Goal: Task Accomplishment & Management: Use online tool/utility

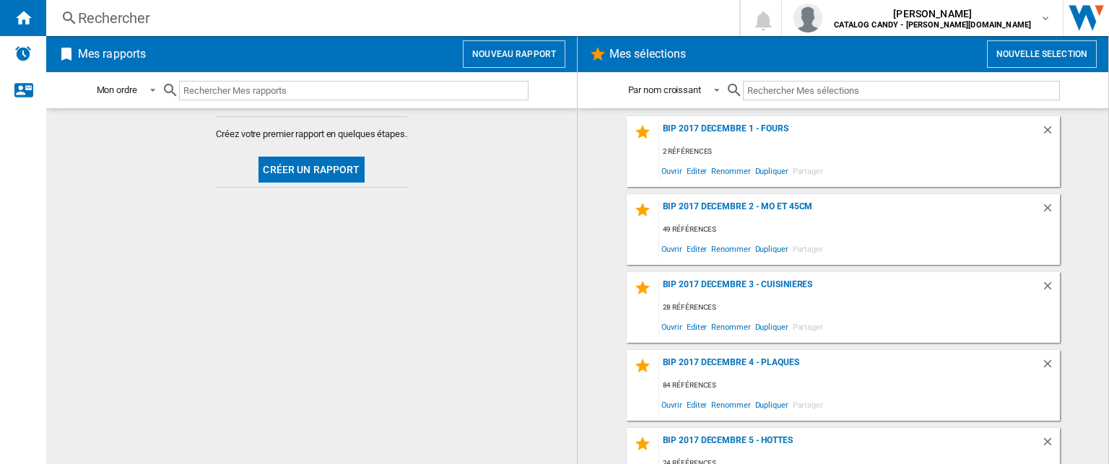
click at [134, 9] on div "Rechercher" at bounding box center [390, 18] width 624 height 20
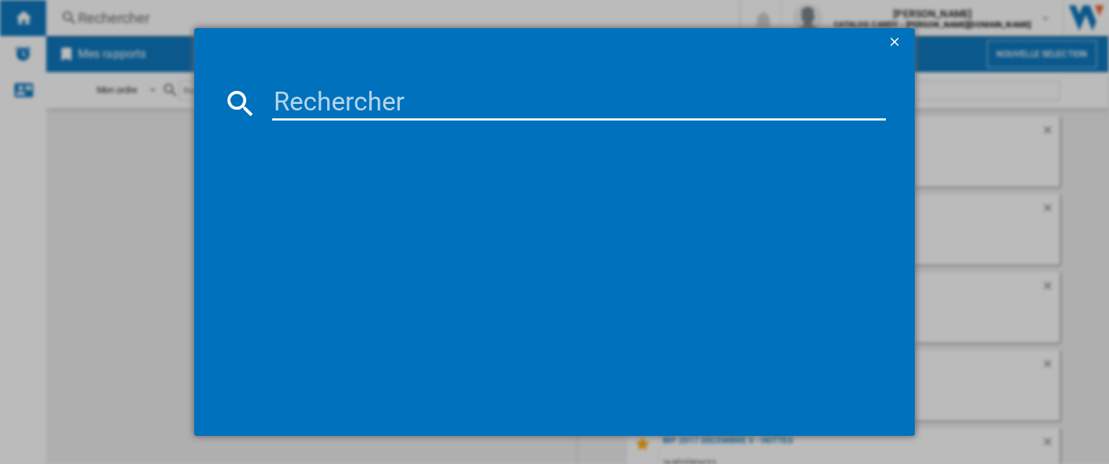
click at [313, 99] on input at bounding box center [579, 103] width 614 height 35
type input "CIP3"
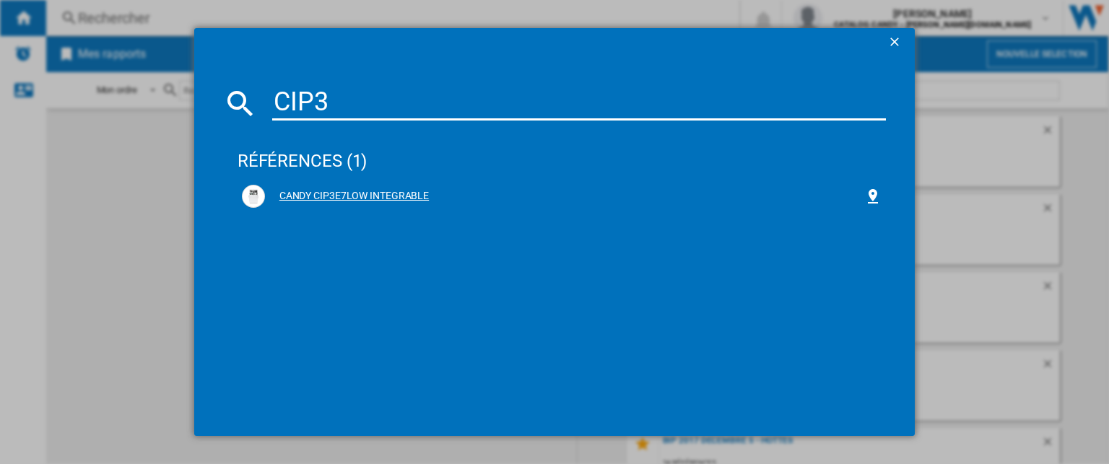
click at [396, 204] on div "CANDY CIP3E7LOW INTEGRABLE" at bounding box center [562, 196] width 640 height 23
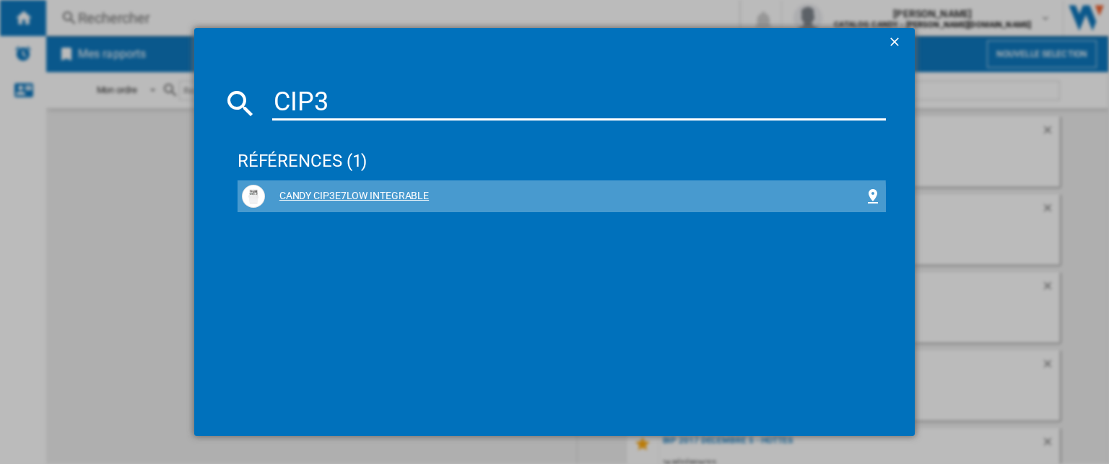
click at [396, 204] on div "CANDY CIP3E7LOW INTEGRABLE" at bounding box center [562, 196] width 640 height 23
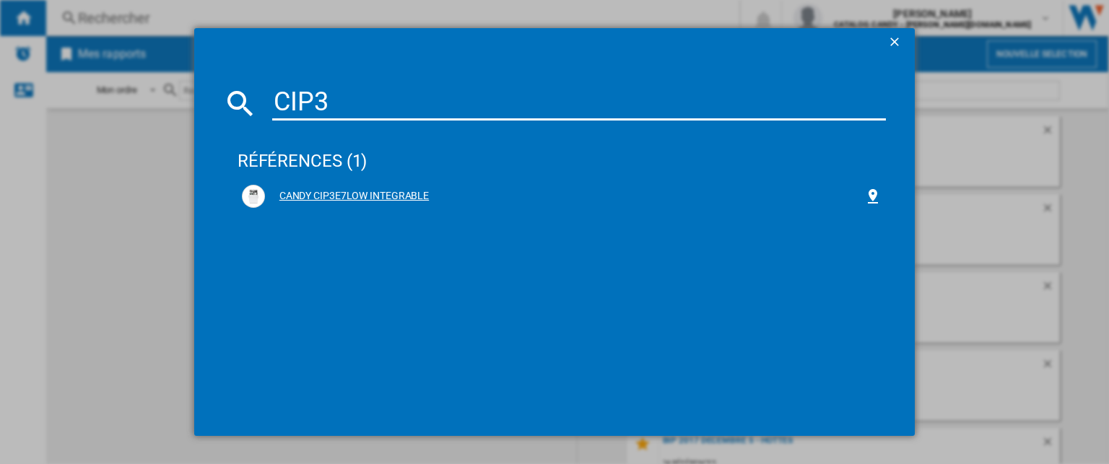
click at [409, 196] on div "CANDY CIP3E7LOW INTEGRABLE" at bounding box center [564, 196] width 599 height 14
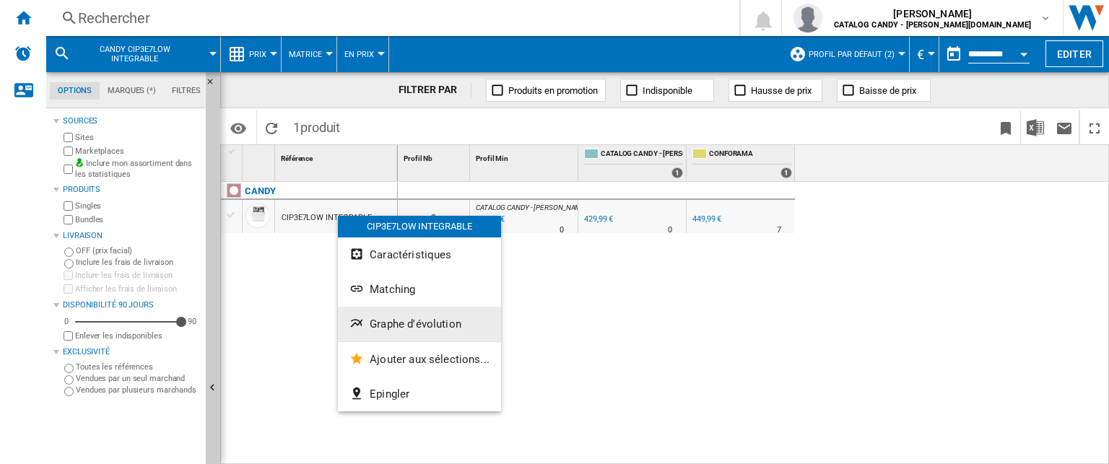
click at [436, 323] on span "Graphe d'évolution" at bounding box center [416, 324] width 92 height 13
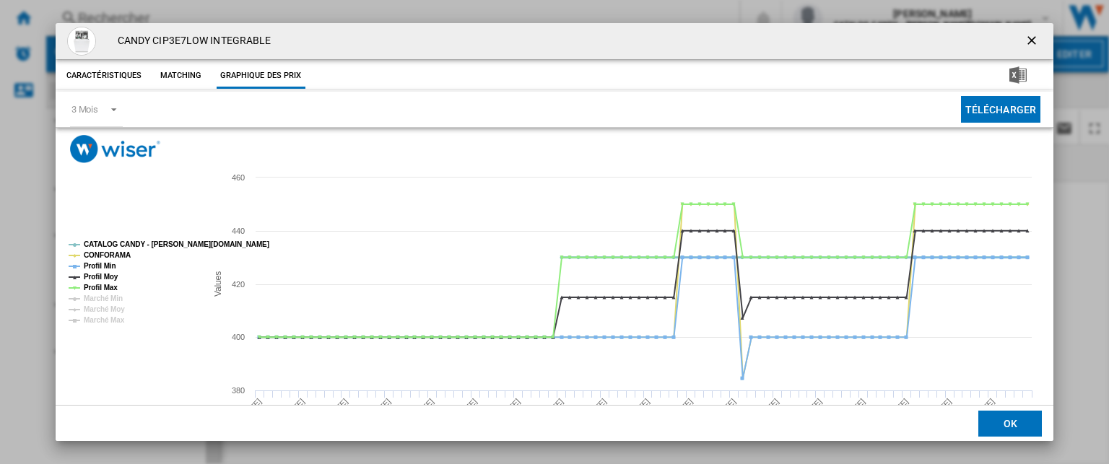
click at [110, 248] on tspan "CATALOG CANDY - [PERSON_NAME][DOMAIN_NAME]" at bounding box center [177, 244] width 186 height 8
click at [98, 109] on div "3 Mois" at bounding box center [84, 109] width 27 height 11
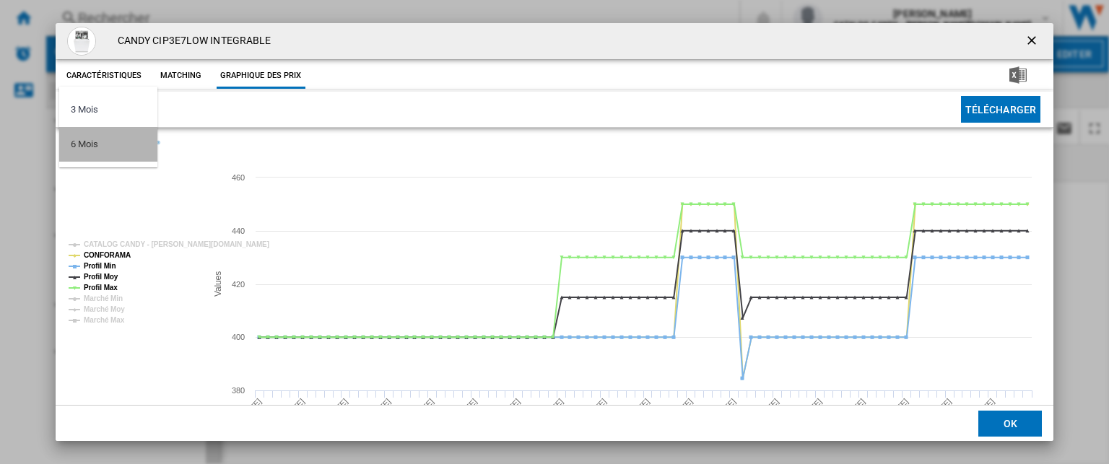
click at [105, 149] on md-option "6 Mois" at bounding box center [108, 144] width 98 height 35
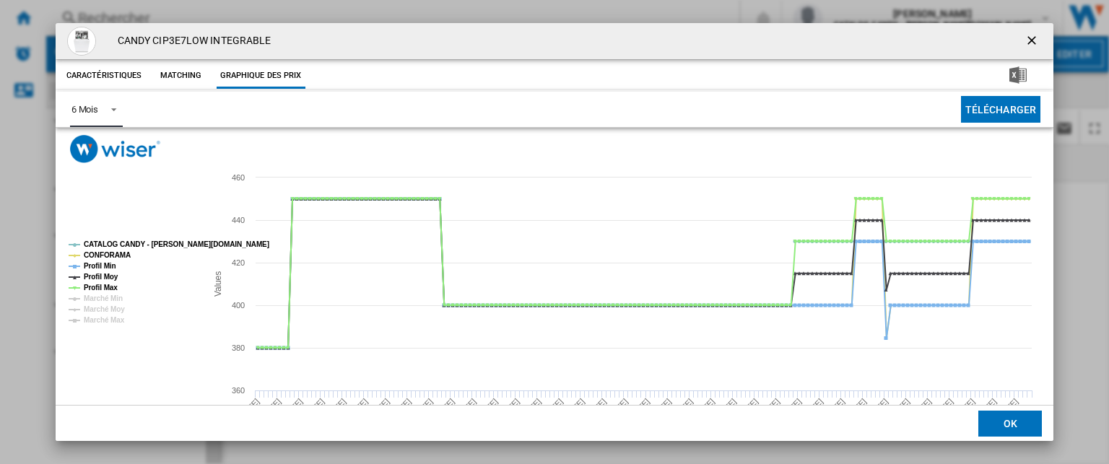
click at [111, 235] on rect "Product popup" at bounding box center [551, 307] width 991 height 289
click at [113, 243] on tspan "CATALOG CANDY - [PERSON_NAME][DOMAIN_NAME]" at bounding box center [177, 244] width 186 height 8
click at [103, 269] on tspan "Profil Min" at bounding box center [100, 266] width 32 height 8
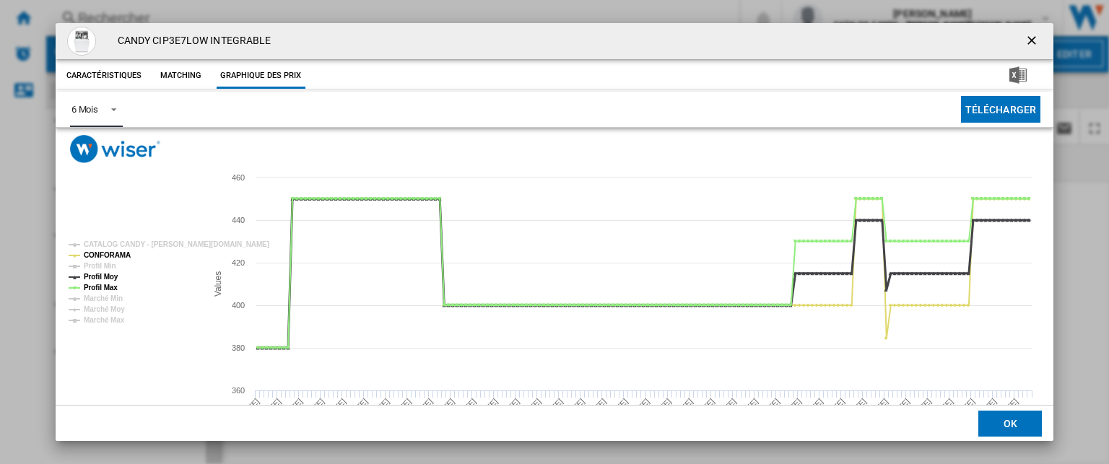
click at [96, 277] on tspan "Profil Moy" at bounding box center [101, 277] width 35 height 8
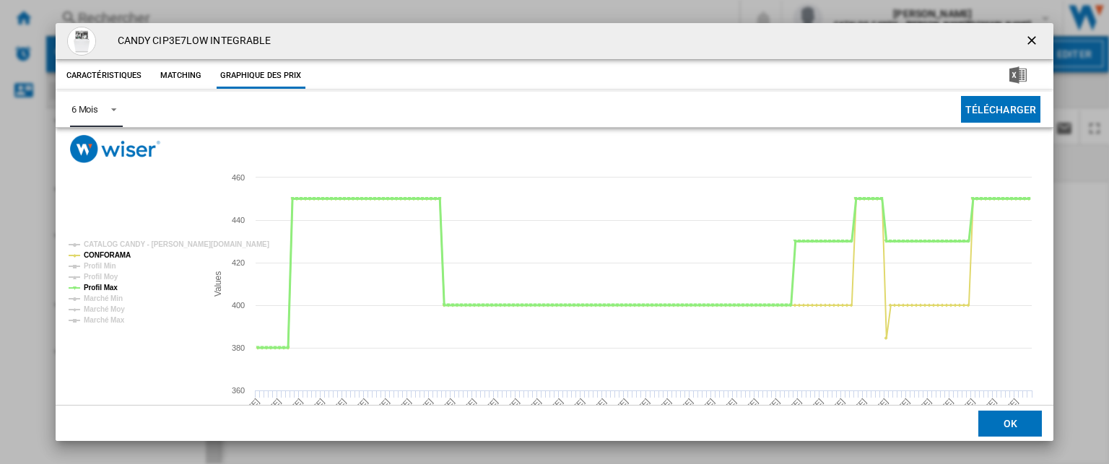
click at [92, 285] on tspan "Profil Max" at bounding box center [101, 288] width 34 height 8
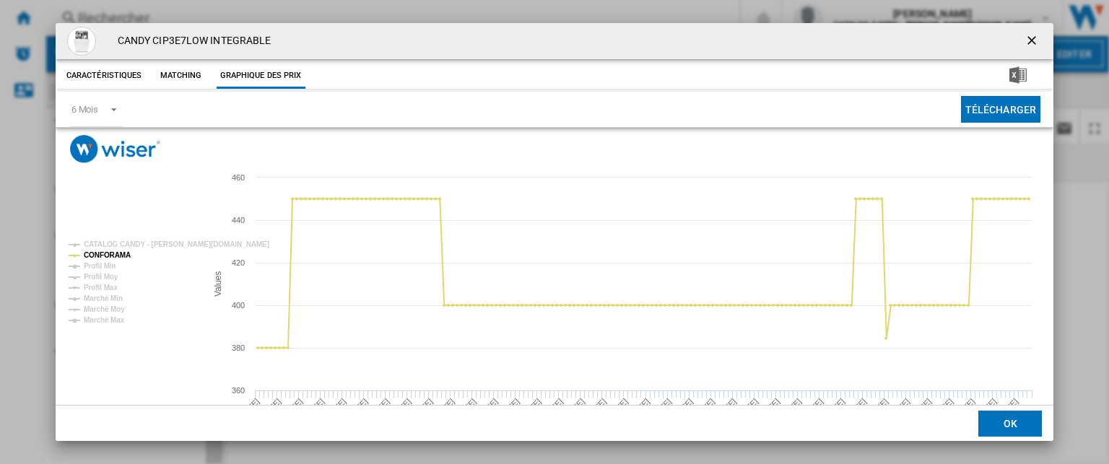
click at [1025, 41] on ng-md-icon "getI18NText('BUTTONS.CLOSE_DIALOG')" at bounding box center [1033, 41] width 17 height 17
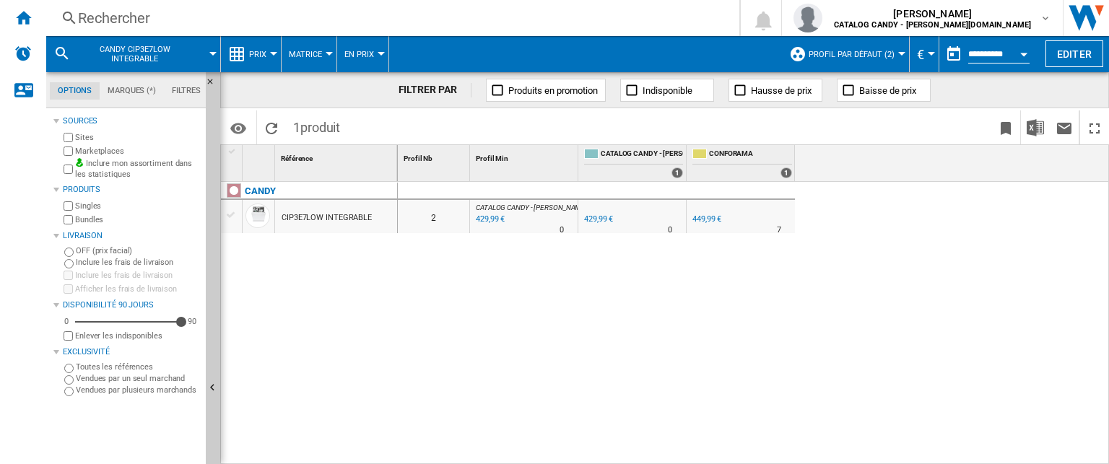
click at [137, 22] on div "Rechercher" at bounding box center [390, 18] width 624 height 20
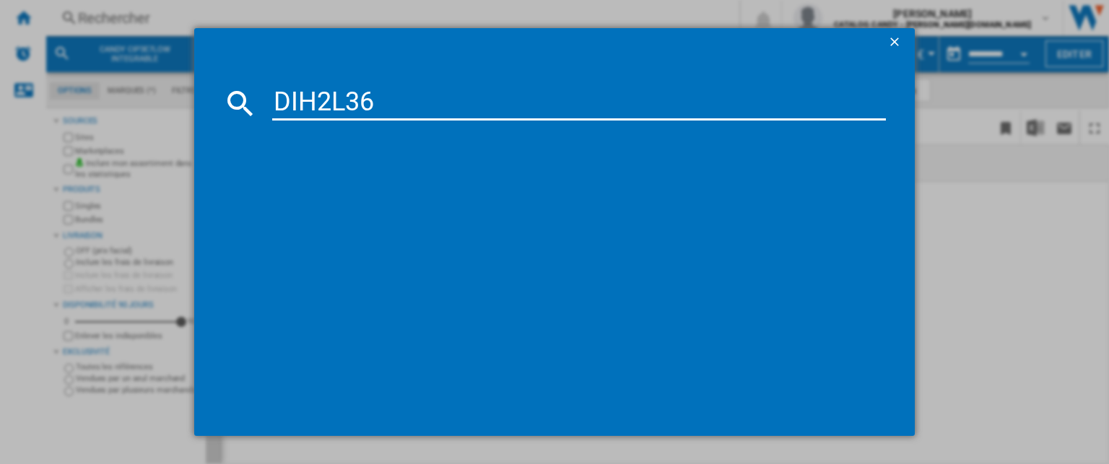
type input "DIH2L36"
click at [896, 39] on ng-md-icon "getI18NText('BUTTONS.CLOSE_DIALOG')" at bounding box center [895, 43] width 17 height 17
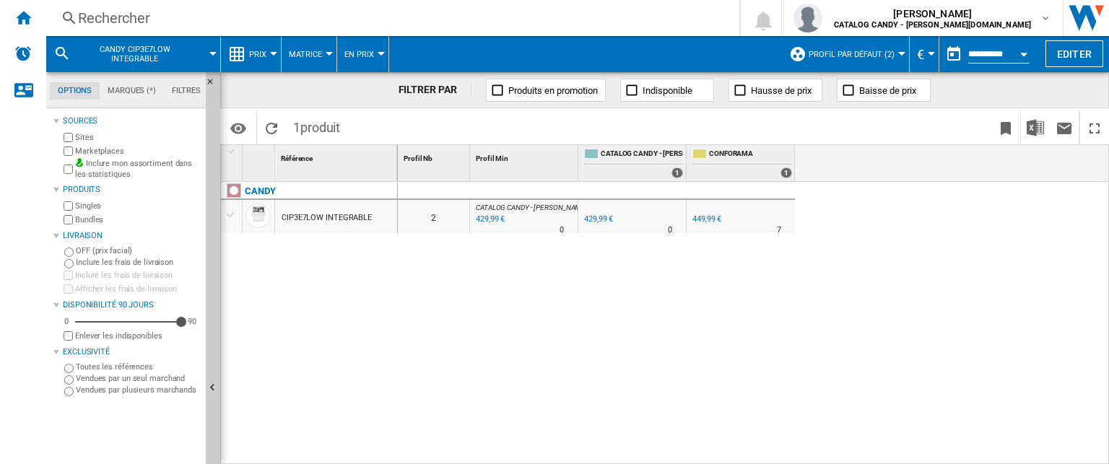
click at [139, 19] on div "Rechercher" at bounding box center [390, 18] width 624 height 20
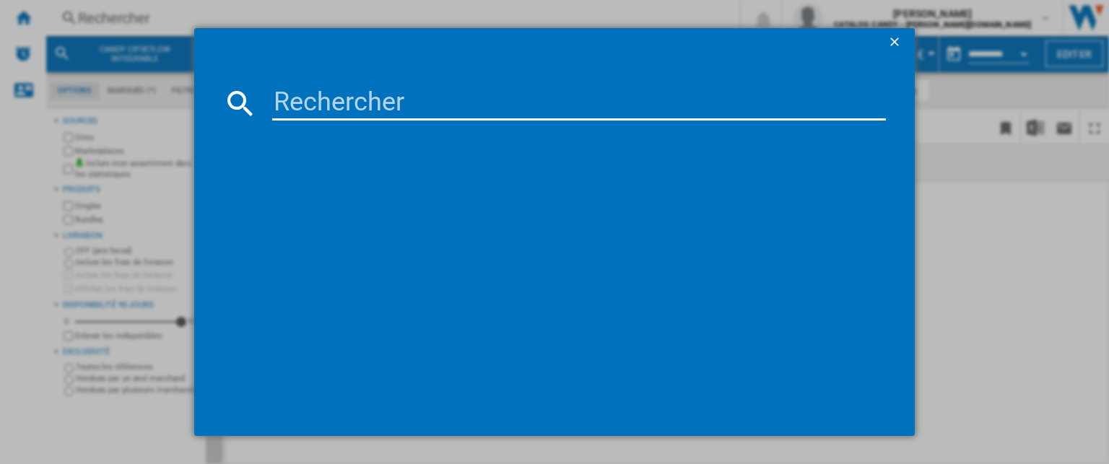
click at [292, 106] on input at bounding box center [579, 103] width 614 height 35
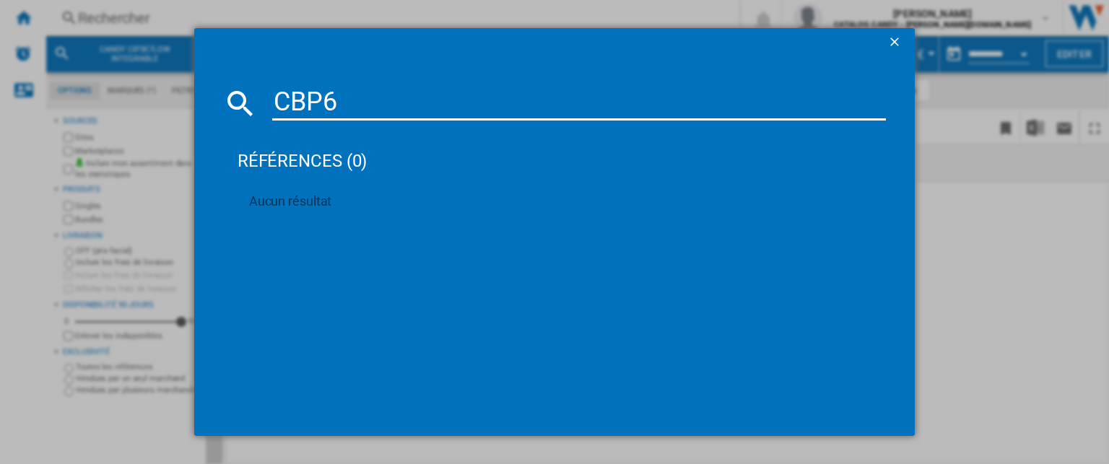
type input "CBP"
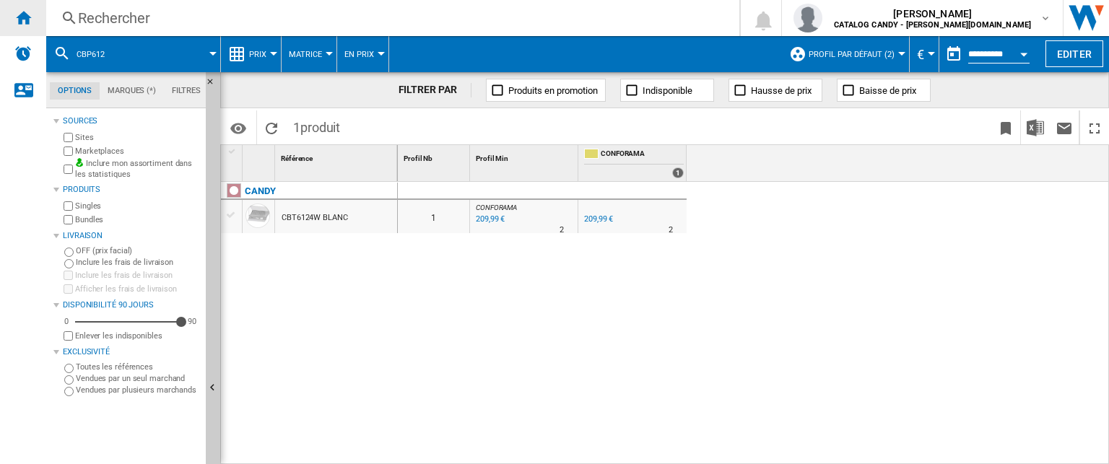
click at [23, 14] on ng-md-icon "Accueil" at bounding box center [22, 17] width 17 height 17
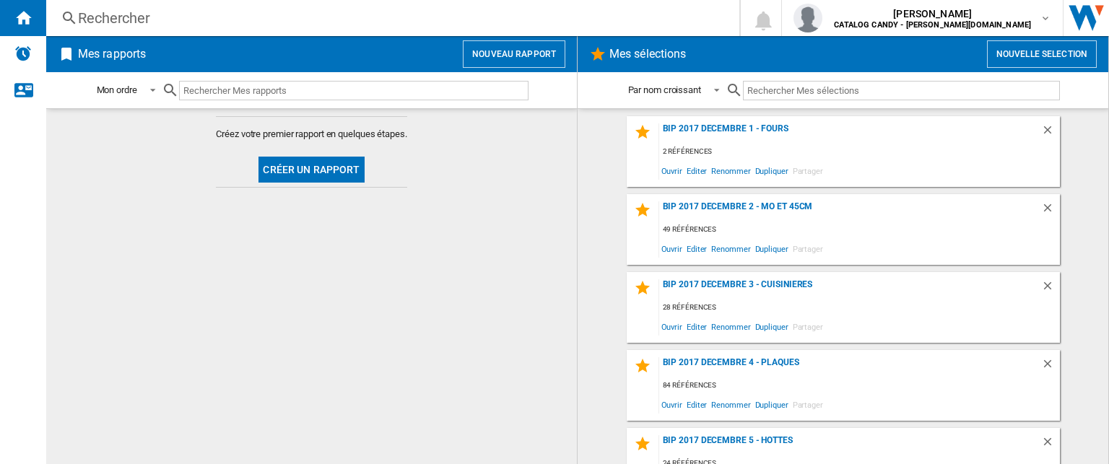
click at [506, 63] on button "Nouveau rapport" at bounding box center [514, 53] width 103 height 27
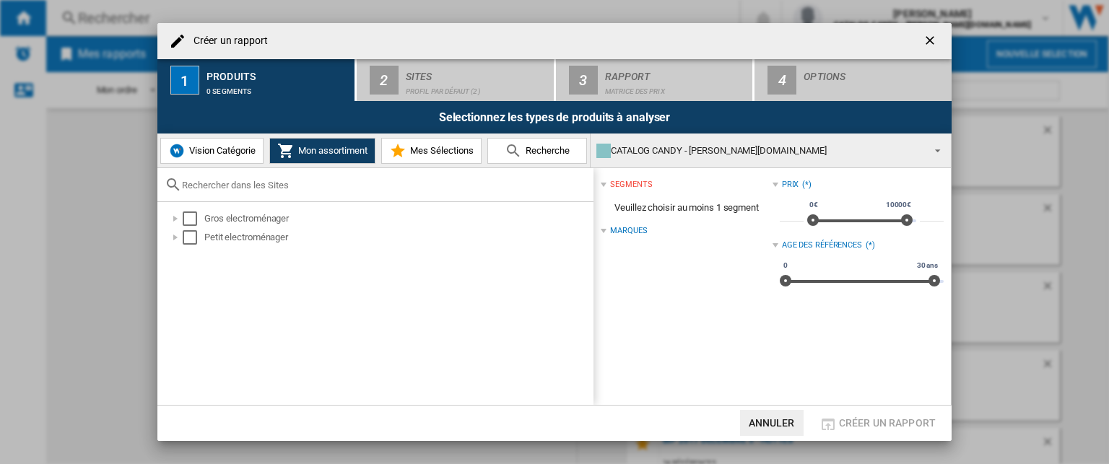
click at [220, 156] on button "Vision Catégorie" at bounding box center [211, 151] width 103 height 26
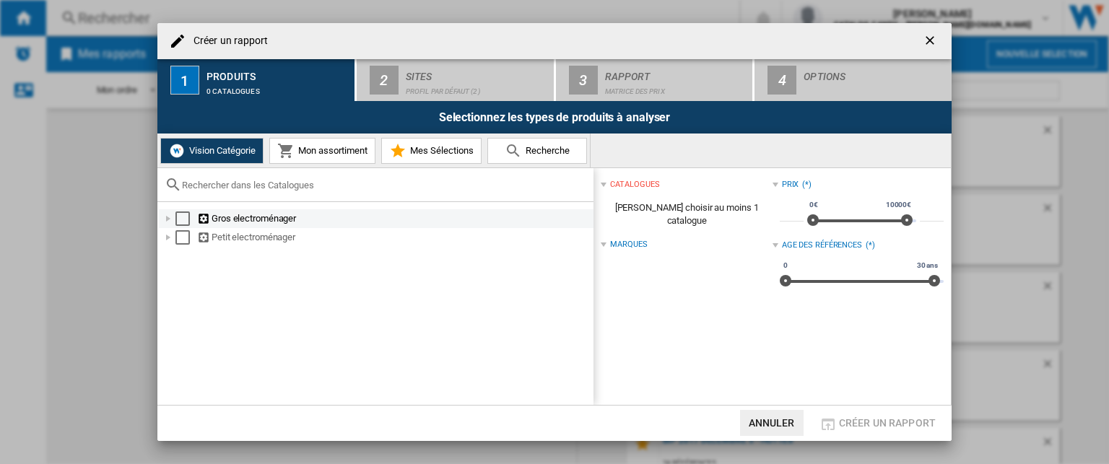
click at [165, 219] on div at bounding box center [168, 219] width 14 height 14
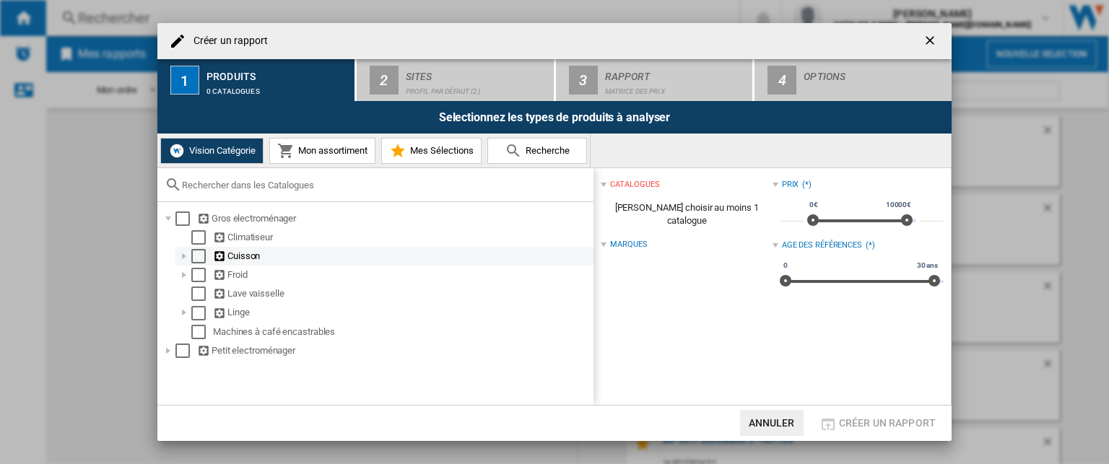
click at [186, 257] on div at bounding box center [184, 256] width 14 height 14
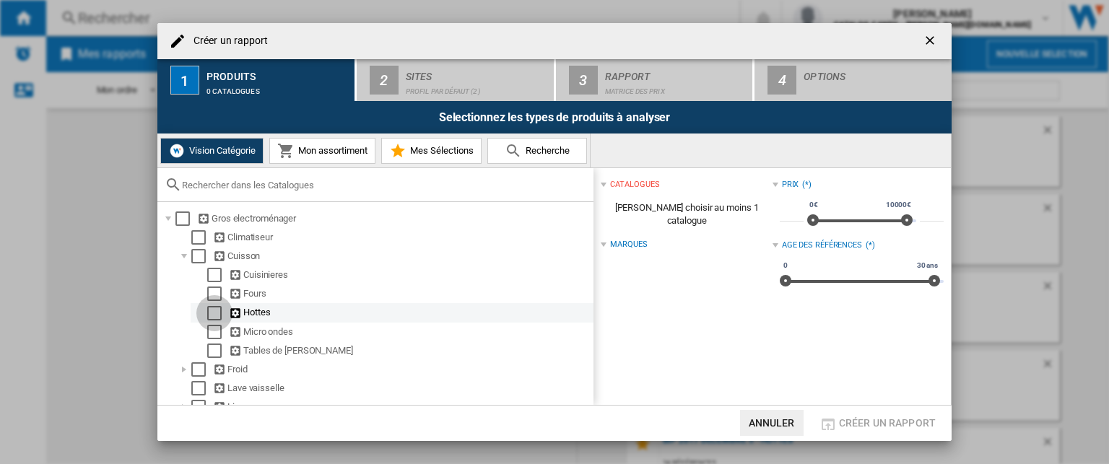
click at [220, 313] on div "Select" at bounding box center [214, 313] width 14 height 14
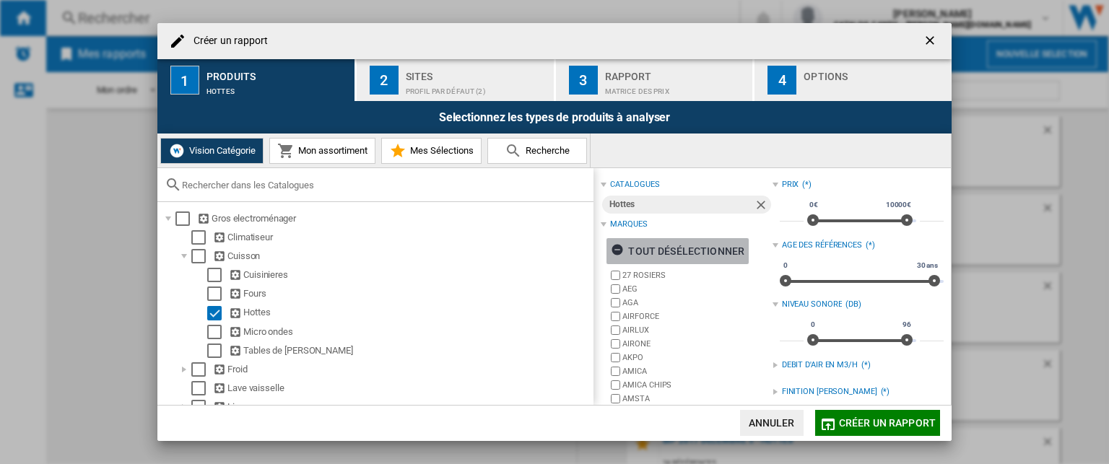
click at [648, 251] on div "tout désélectionner" at bounding box center [678, 251] width 134 height 26
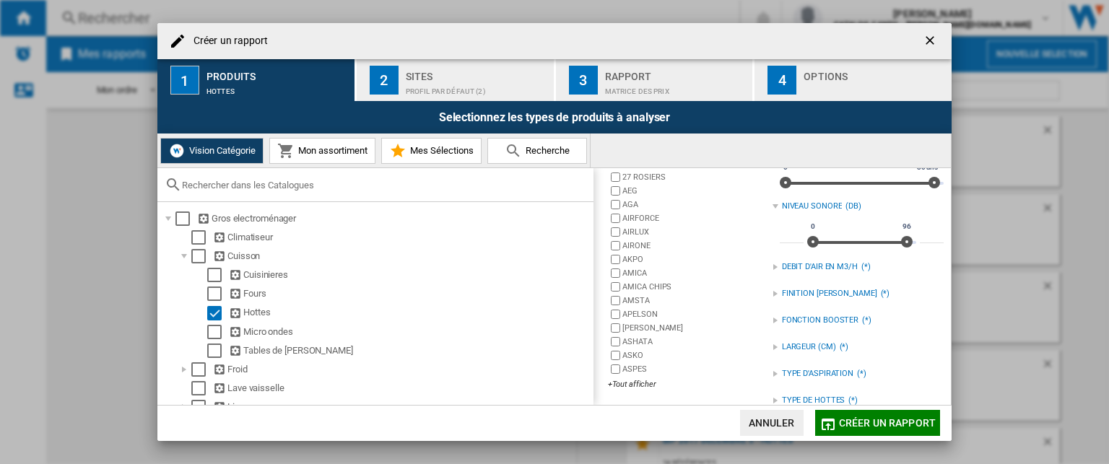
scroll to position [118, 0]
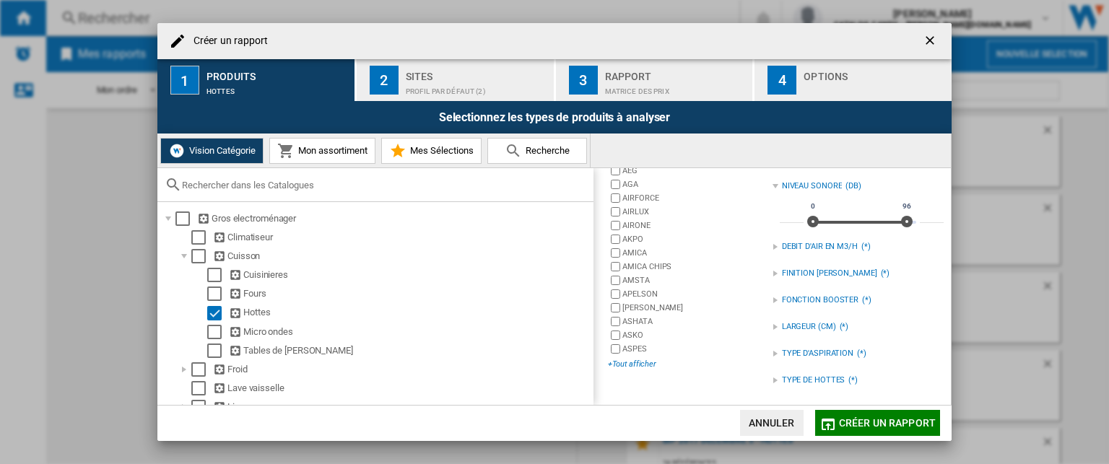
click at [638, 363] on div "+Tout afficher" at bounding box center [690, 364] width 164 height 11
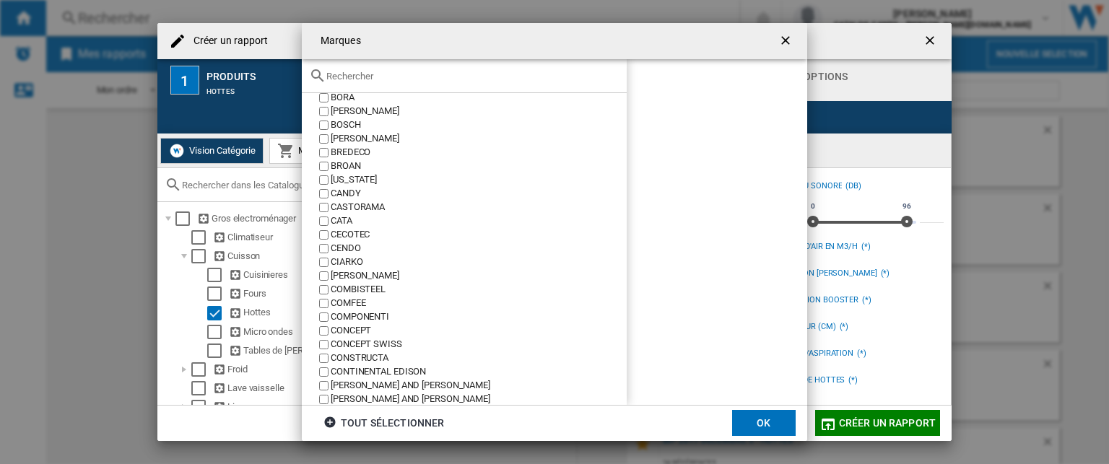
scroll to position [511, 0]
click at [765, 417] on button "OK" at bounding box center [764, 423] width 64 height 26
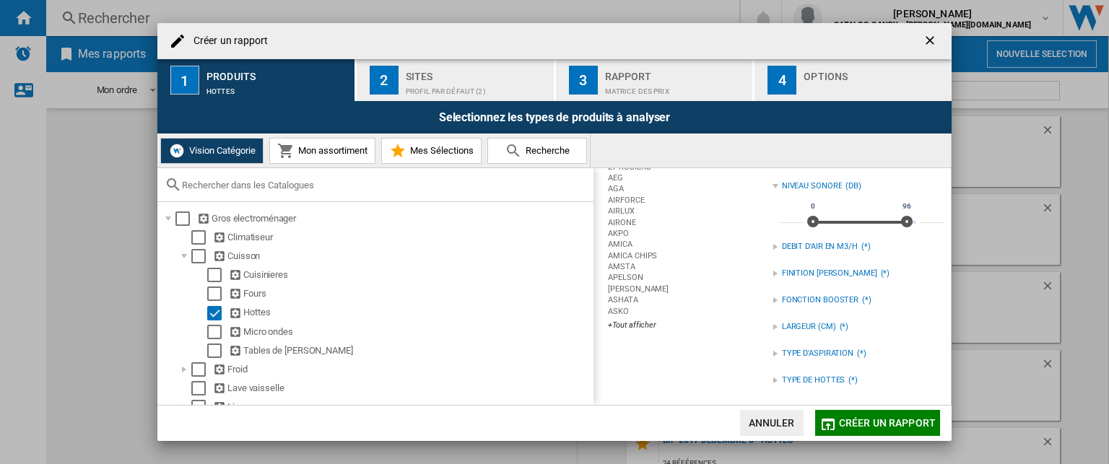
scroll to position [0, 0]
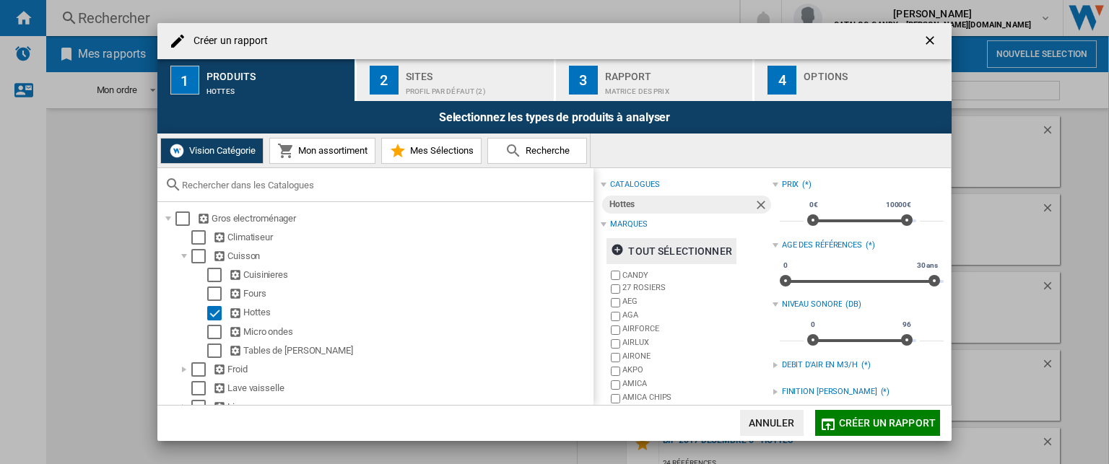
click at [444, 87] on div "Profil par défaut (2)" at bounding box center [477, 87] width 142 height 15
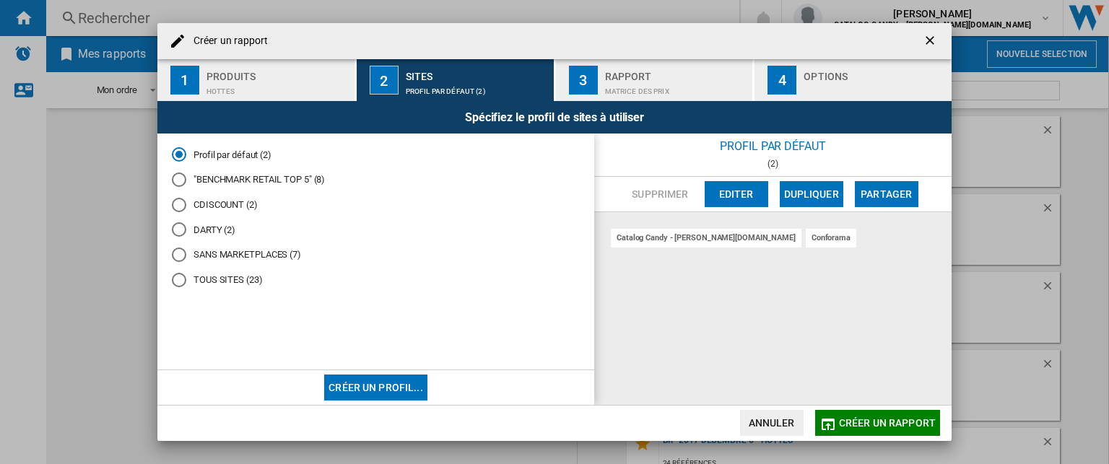
click at [175, 175] on div at bounding box center [179, 180] width 14 height 14
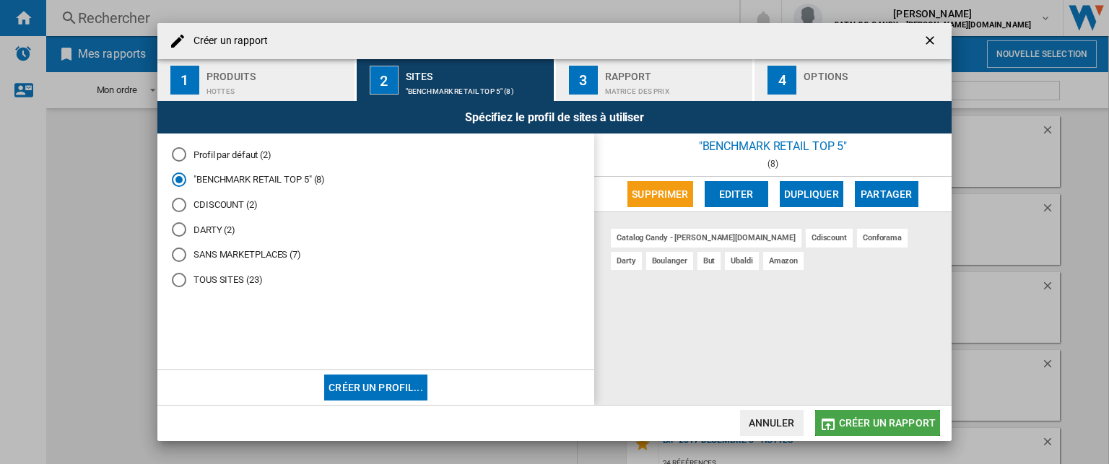
click at [869, 414] on button "Créer un rapport" at bounding box center [877, 423] width 125 height 26
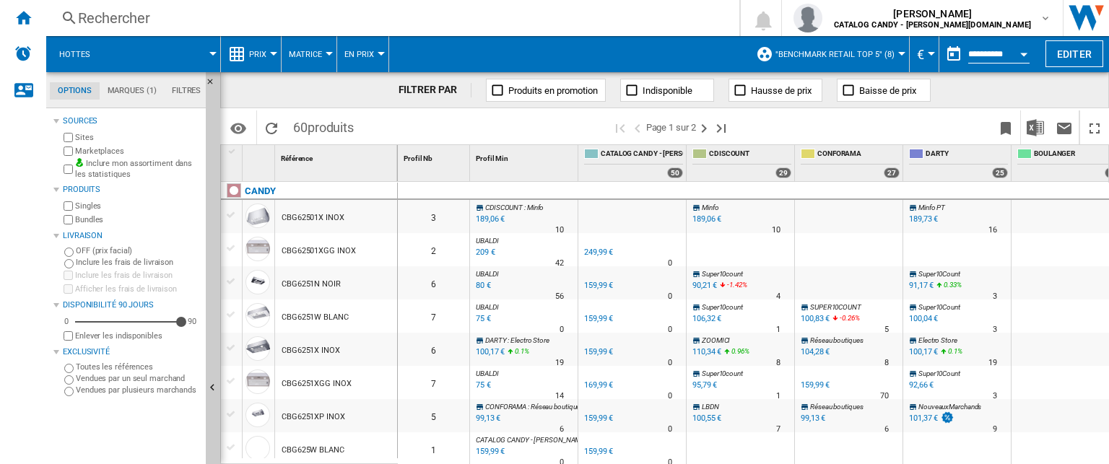
click at [709, 370] on span "Super10count" at bounding box center [722, 374] width 41 height 8
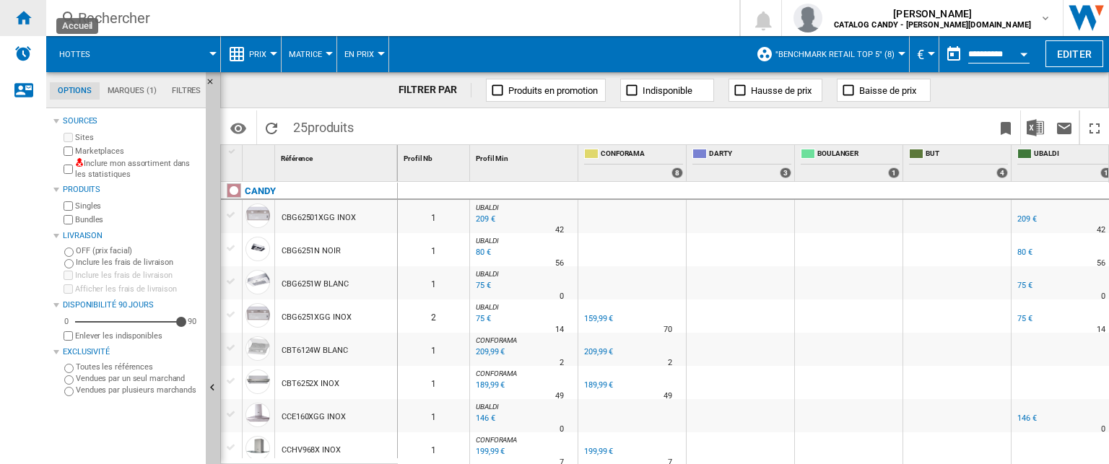
click at [26, 25] on ng-md-icon "Accueil" at bounding box center [22, 17] width 17 height 17
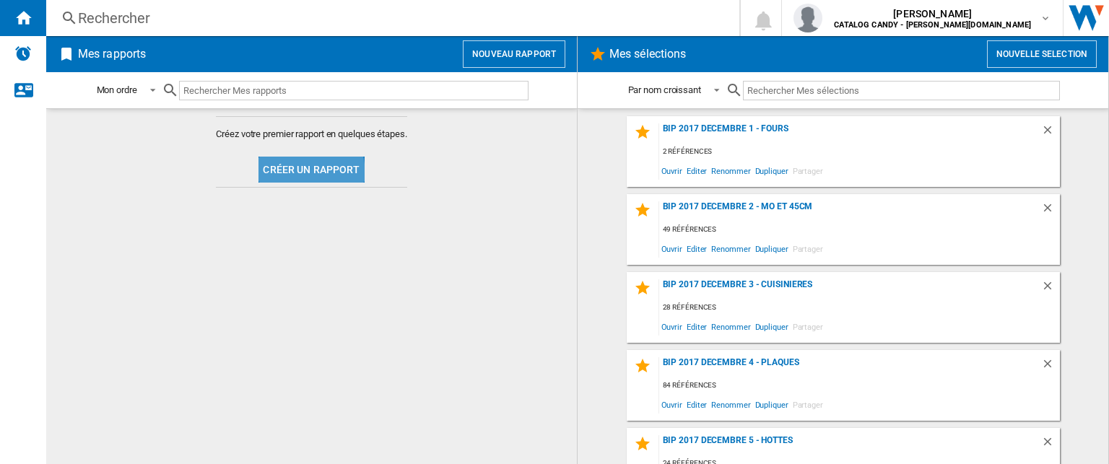
click at [289, 174] on button "Créer un rapport" at bounding box center [311, 170] width 105 height 26
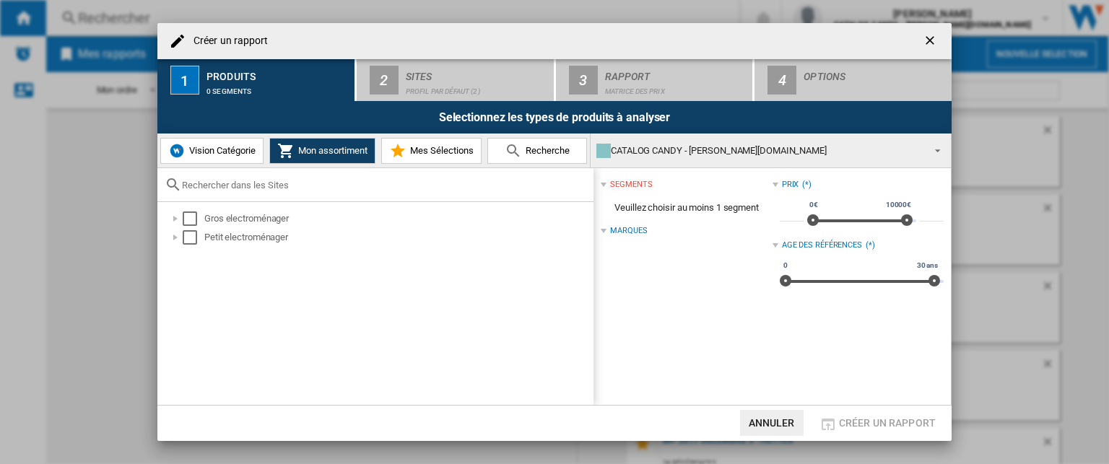
click at [205, 154] on span "Vision Catégorie" at bounding box center [221, 150] width 70 height 11
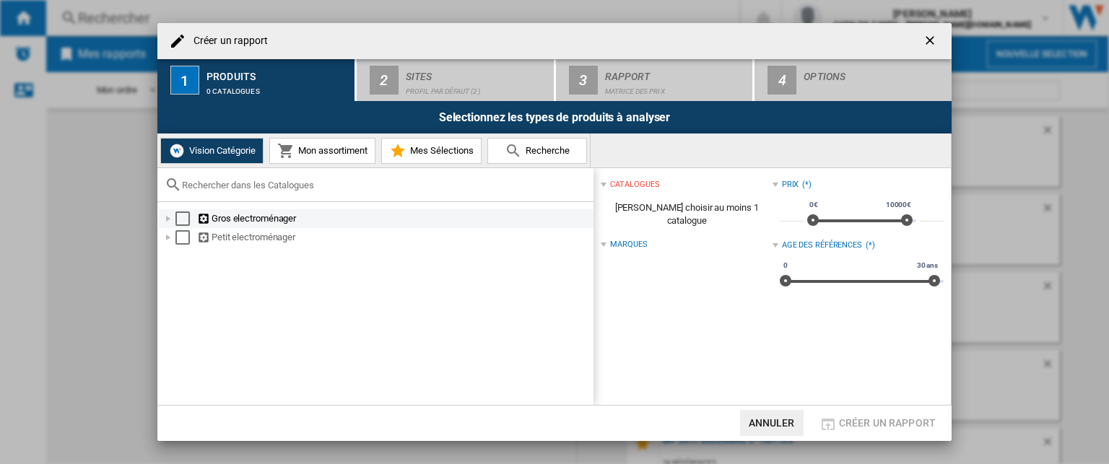
click at [168, 217] on div "Créer un ..." at bounding box center [168, 219] width 14 height 14
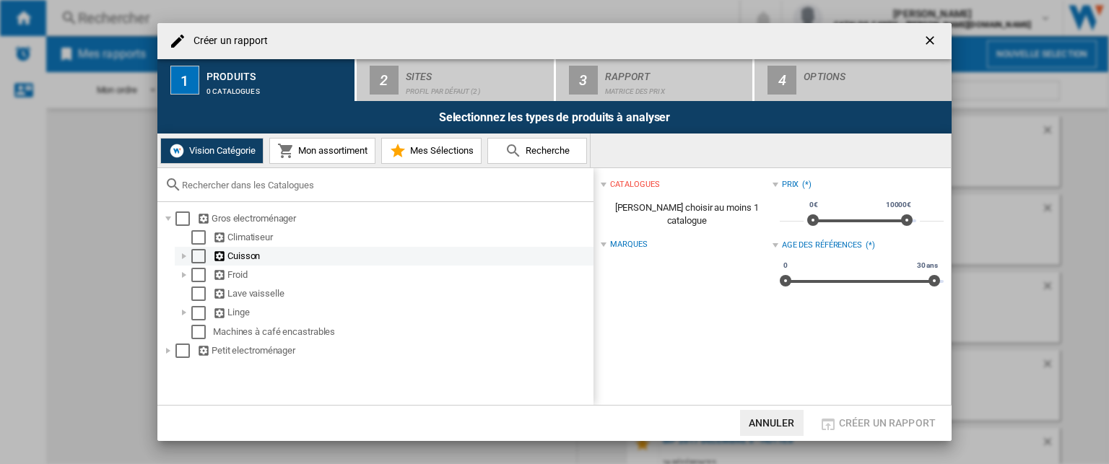
click at [182, 256] on div "Créer un ..." at bounding box center [184, 256] width 14 height 14
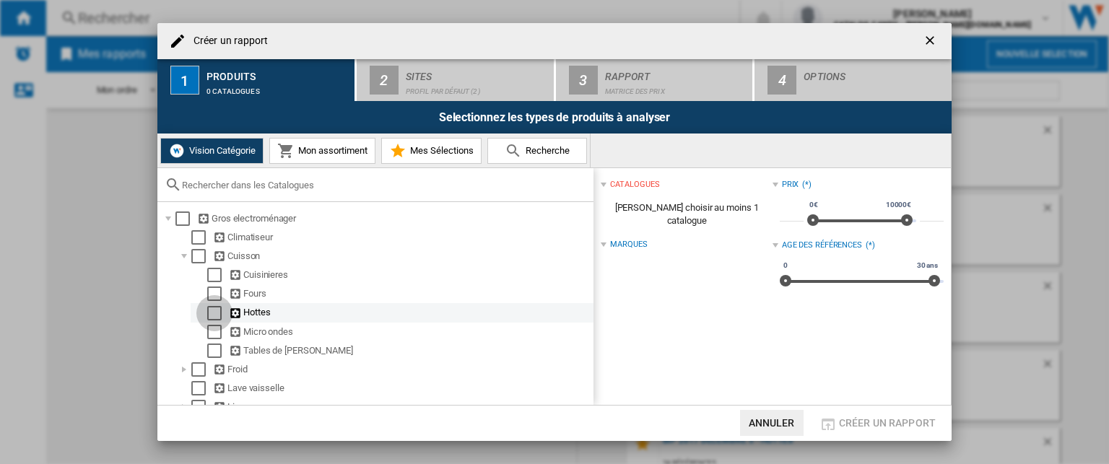
click at [213, 312] on div "Select" at bounding box center [214, 313] width 14 height 14
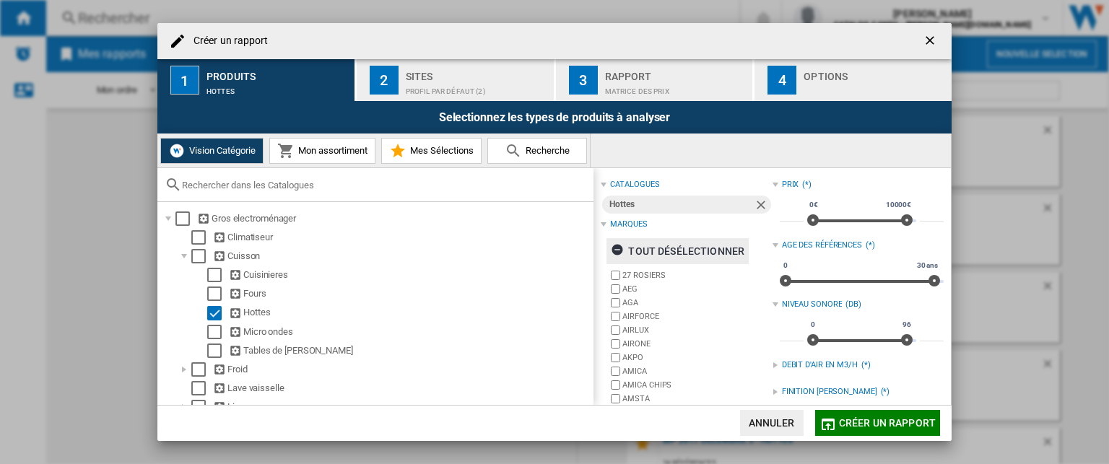
click at [642, 249] on div "tout désélectionner" at bounding box center [678, 251] width 134 height 26
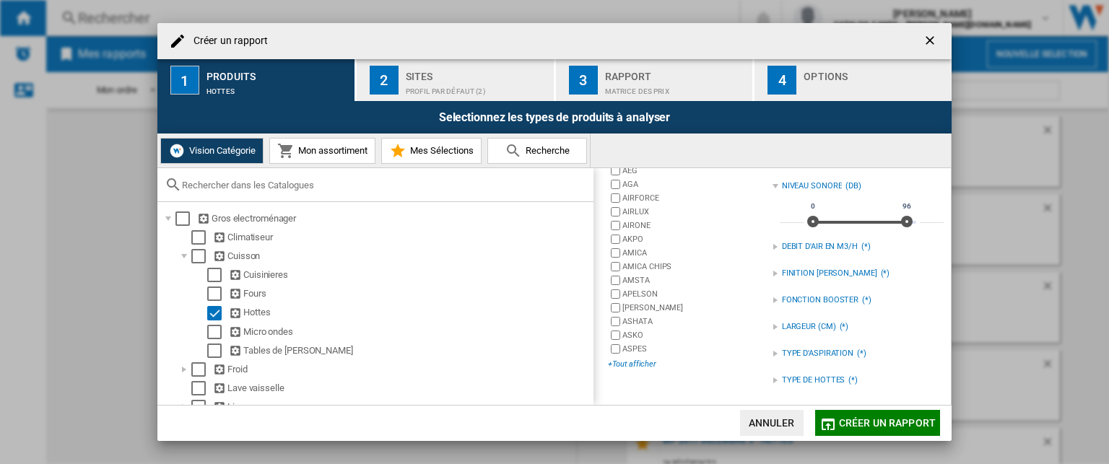
click at [643, 367] on div "+Tout afficher" at bounding box center [690, 364] width 164 height 11
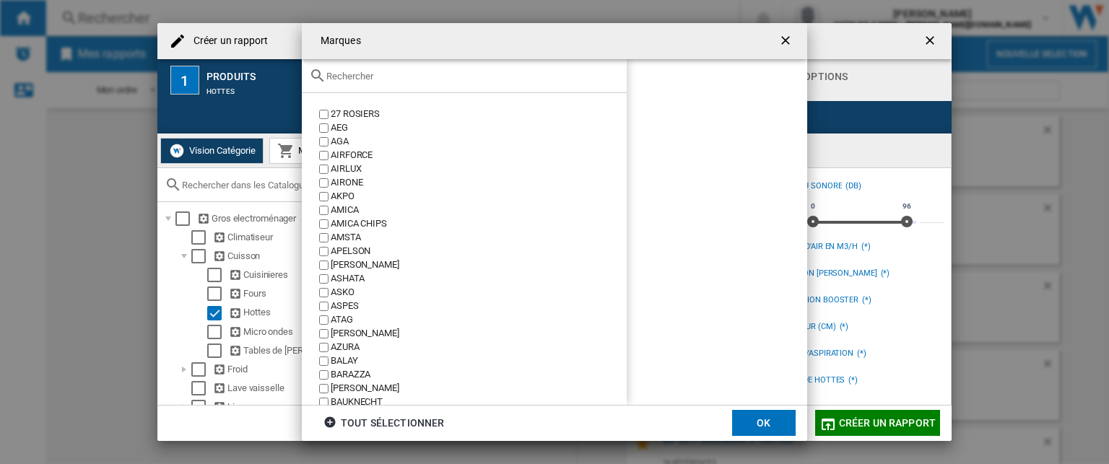
click at [706, 208] on div "Marques 27 ..." at bounding box center [717, 232] width 181 height 346
click at [430, 414] on div "tout sélectionner" at bounding box center [383, 423] width 121 height 26
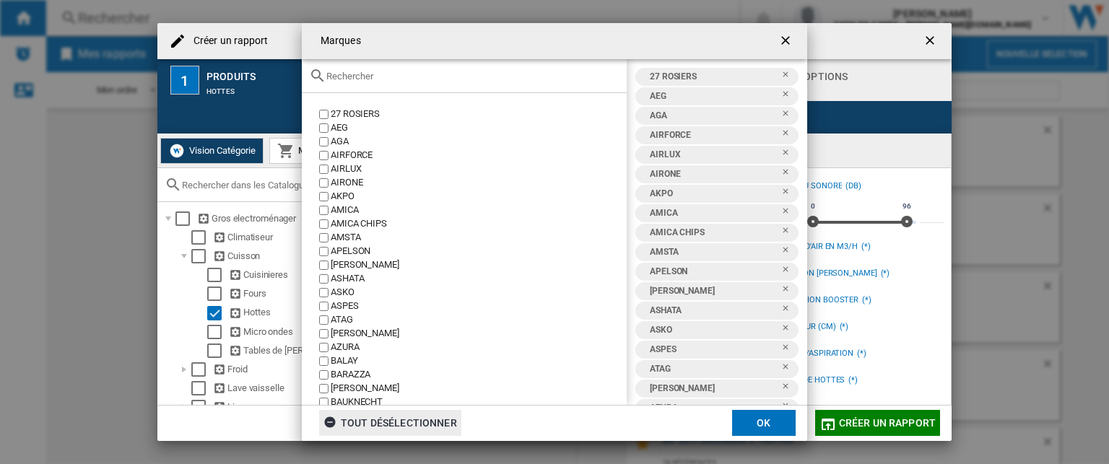
click at [763, 417] on button "OK" at bounding box center [764, 423] width 64 height 26
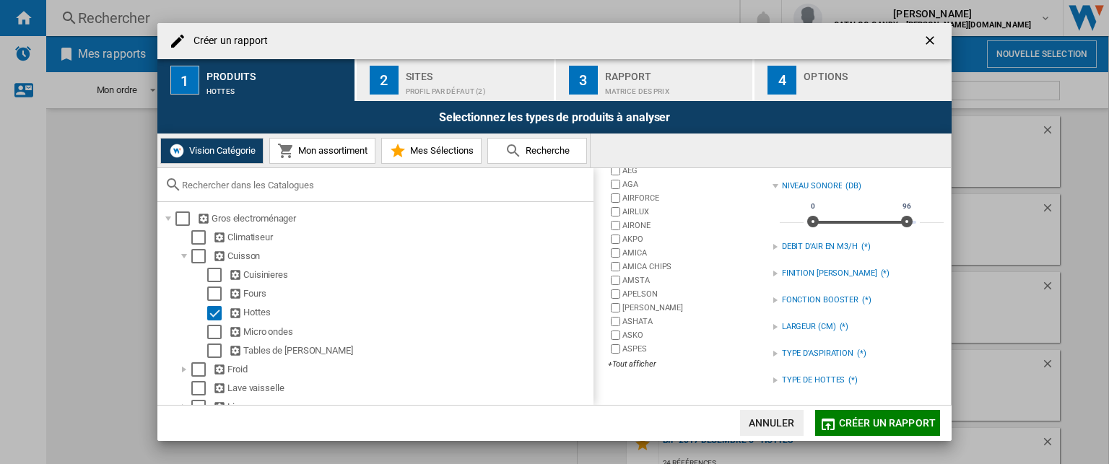
click at [464, 74] on div "Sites" at bounding box center [477, 72] width 142 height 15
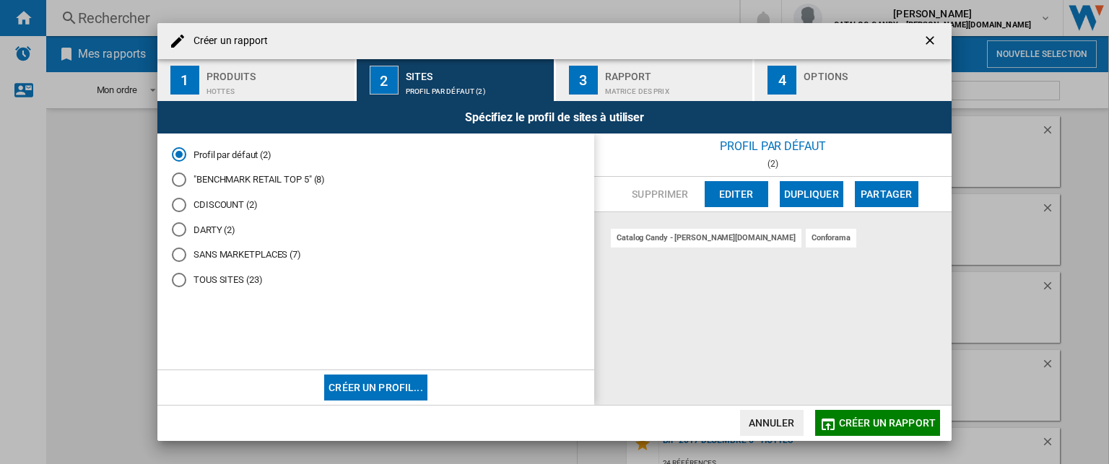
click at [362, 385] on button "Créer un profil..." at bounding box center [375, 388] width 103 height 26
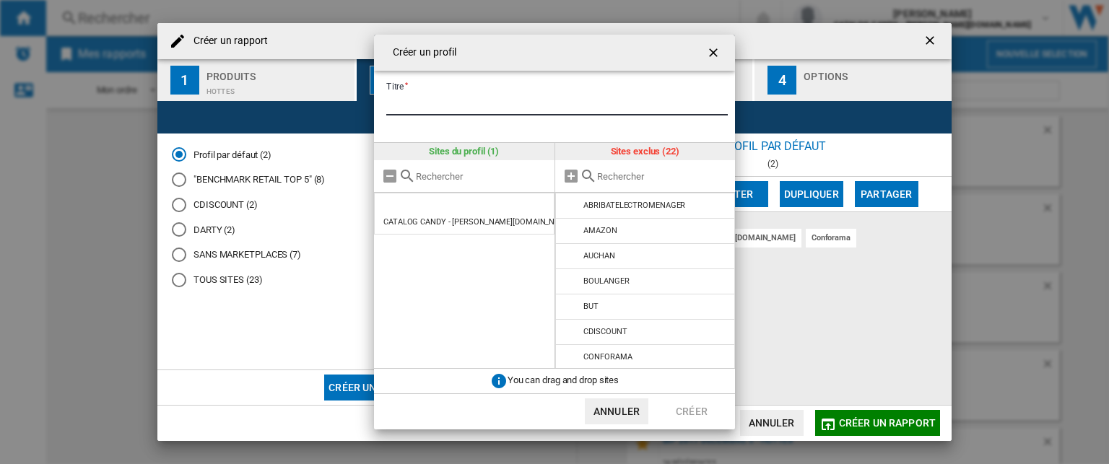
click at [443, 100] on input "Titre" at bounding box center [557, 105] width 342 height 22
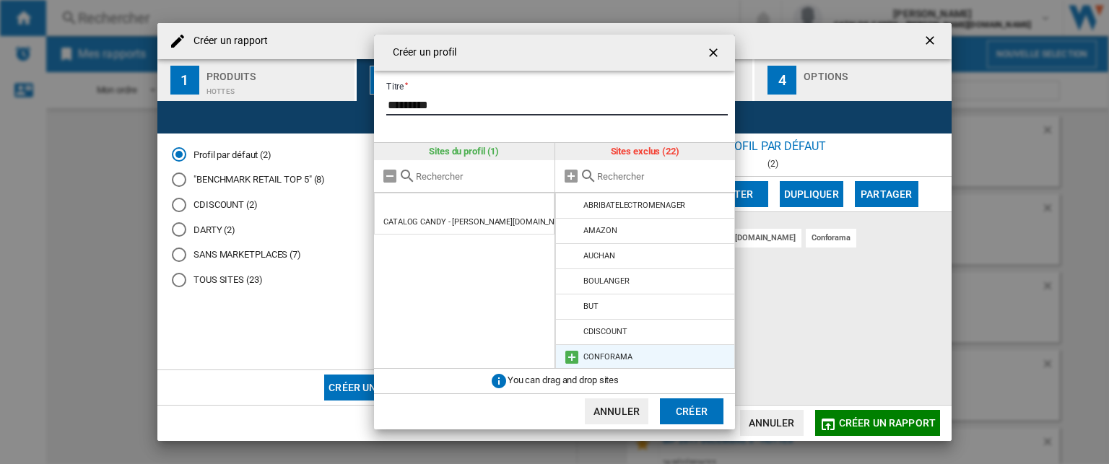
type input "*********"
click at [569, 360] on md-icon at bounding box center [571, 357] width 17 height 17
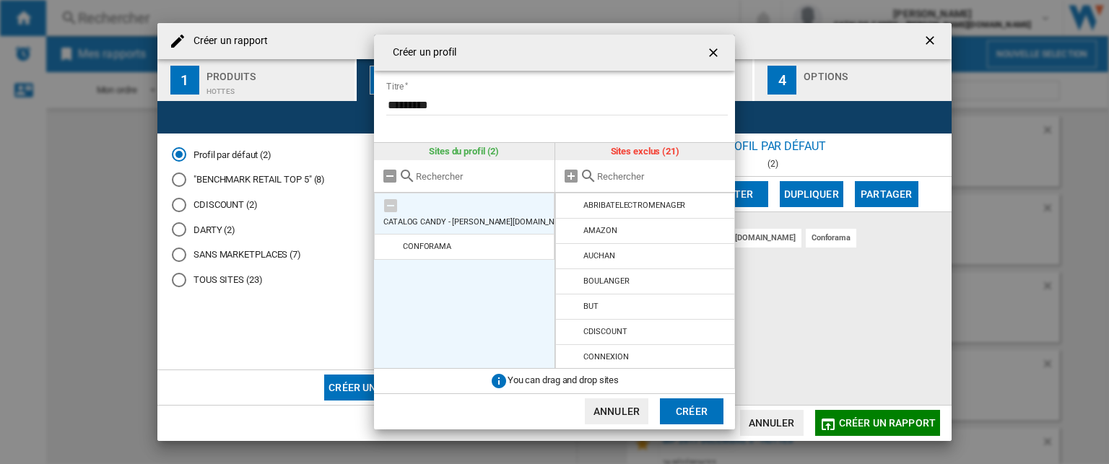
click at [384, 204] on md-icon at bounding box center [390, 205] width 17 height 17
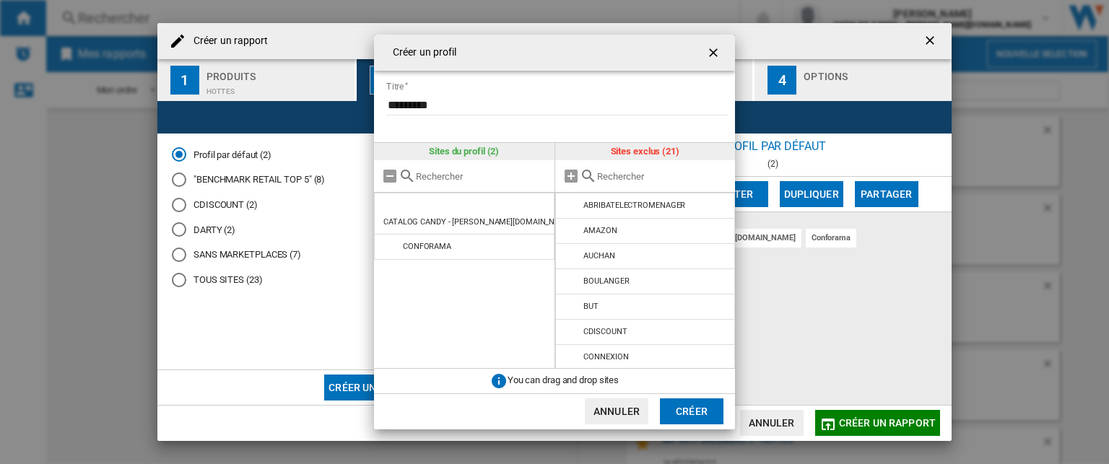
click at [685, 415] on button "Créer" at bounding box center [692, 412] width 64 height 26
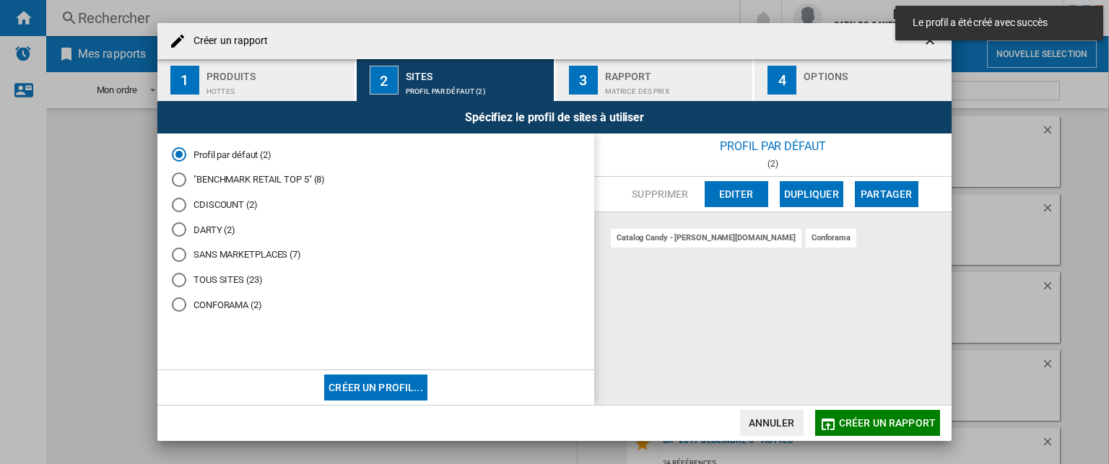
click at [174, 300] on div "CONFORAMA (2)" at bounding box center [179, 305] width 14 height 14
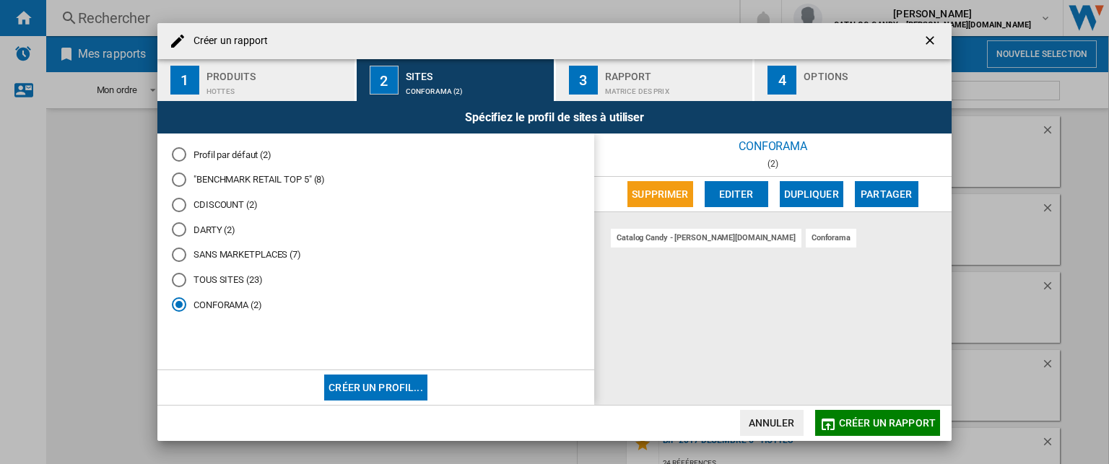
click at [854, 426] on span "Créer un rapport" at bounding box center [887, 423] width 97 height 12
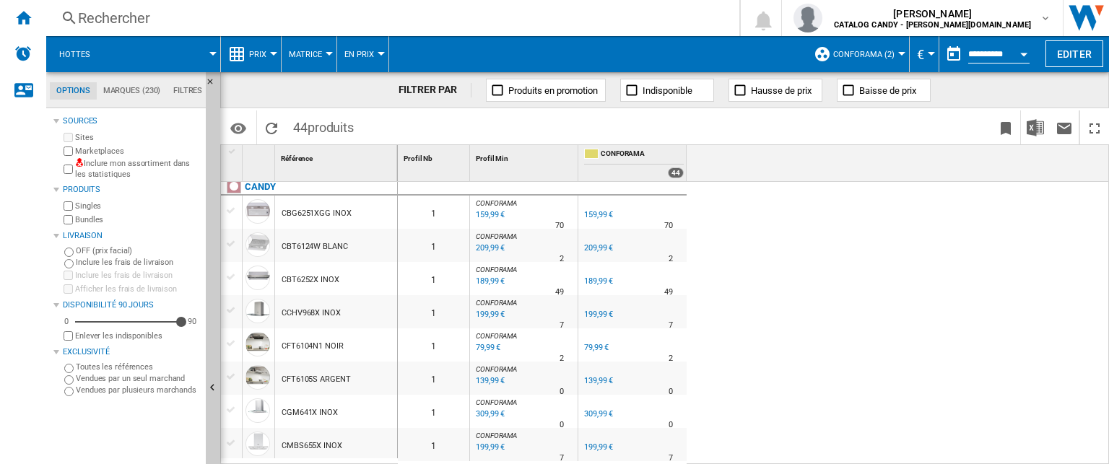
scroll to position [150, 0]
